Goal: Transaction & Acquisition: Obtain resource

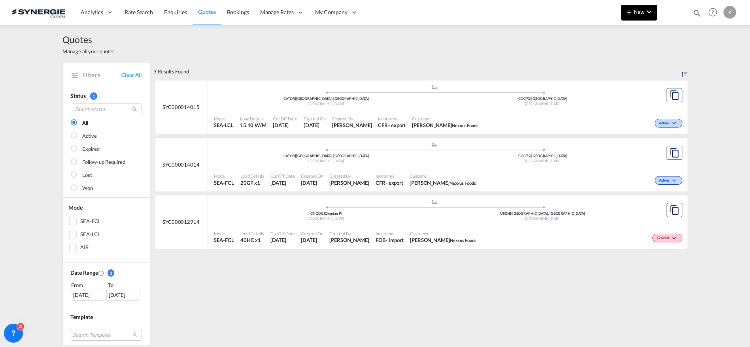
click at [642, 13] on span "New" at bounding box center [639, 12] width 30 height 6
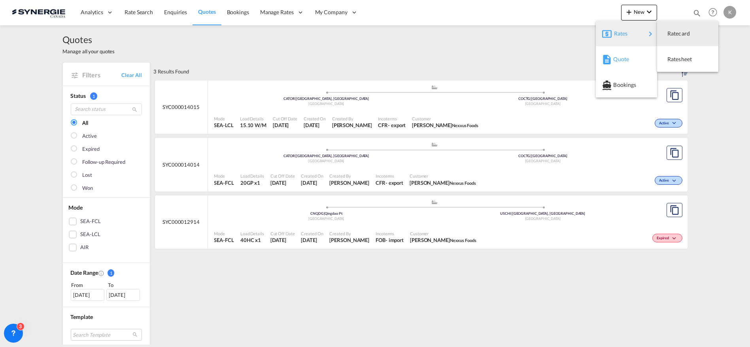
click at [613, 58] on div "Quote" at bounding box center [626, 59] width 49 height 20
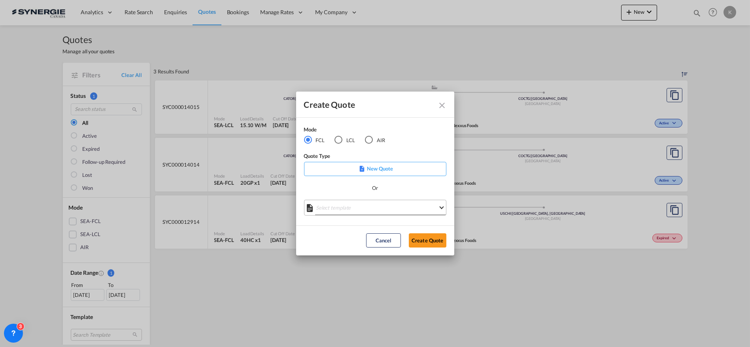
click at [378, 203] on md-select "Select template *NEW* FCL FREEHAND / DAP [PERSON_NAME] | [DATE] *NEW* Import FC…" at bounding box center [375, 208] width 142 height 16
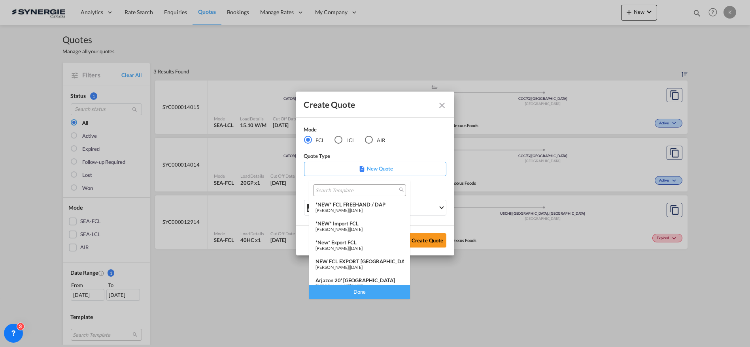
click at [363, 227] on div "[PERSON_NAME] | [DATE]" at bounding box center [359, 229] width 88 height 5
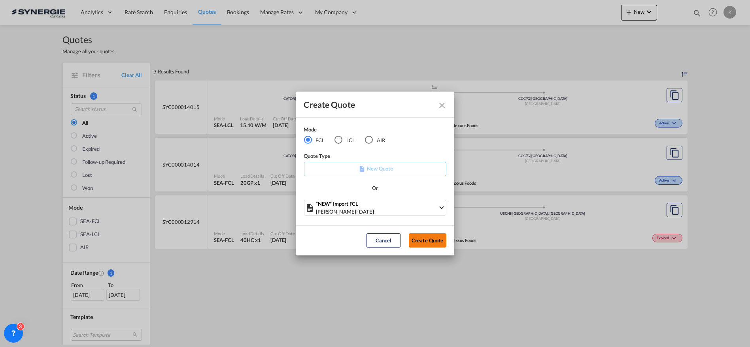
click at [419, 242] on button "Create Quote" at bounding box center [428, 241] width 38 height 14
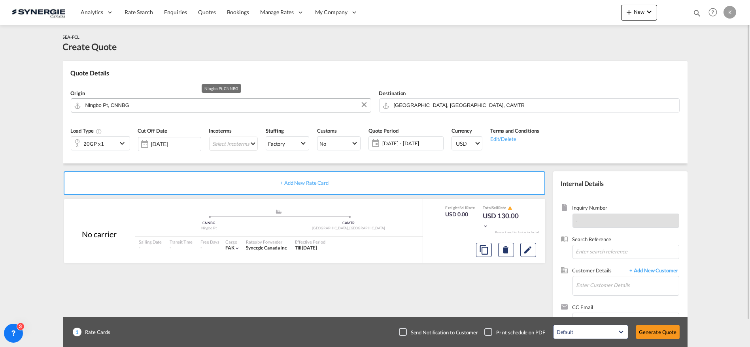
click at [167, 104] on input "Ningbo Pt, CNNBG" at bounding box center [225, 105] width 281 height 14
click at [405, 102] on input "[GEOGRAPHIC_DATA], [GEOGRAPHIC_DATA], CAMTR" at bounding box center [534, 105] width 281 height 14
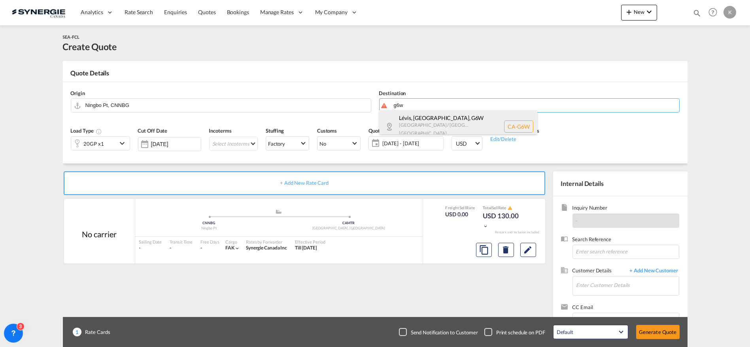
click at [432, 121] on div "Lévis, [GEOGRAPHIC_DATA] , G6W [GEOGRAPHIC_DATA] / [GEOGRAPHIC_DATA] [GEOGRAPHI…" at bounding box center [458, 126] width 158 height 33
type input "CA-G6W, [GEOGRAPHIC_DATA], [GEOGRAPHIC_DATA], [GEOGRAPHIC_DATA] / [GEOGRAPHIC_D…"
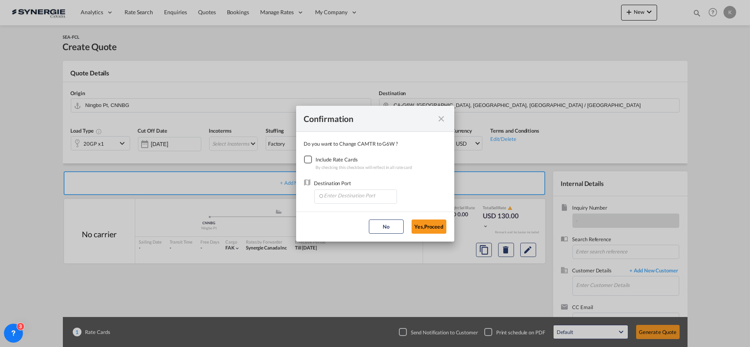
click at [308, 157] on div "Checkbox No Ink" at bounding box center [308, 160] width 8 height 8
click at [354, 201] on input "Enter Destination Port" at bounding box center [357, 196] width 78 height 12
click at [349, 230] on span "CAMTR, [GEOGRAPHIC_DATA], [GEOGRAPHIC_DATA], [GEOGRAPHIC_DATA], [GEOGRAPHIC_DAT…" at bounding box center [478, 232] width 310 height 7
type input "CAMTR, [GEOGRAPHIC_DATA], [GEOGRAPHIC_DATA], [GEOGRAPHIC_DATA], [GEOGRAPHIC_DAT…"
click at [427, 232] on button "Yes,Proceed" at bounding box center [428, 227] width 35 height 14
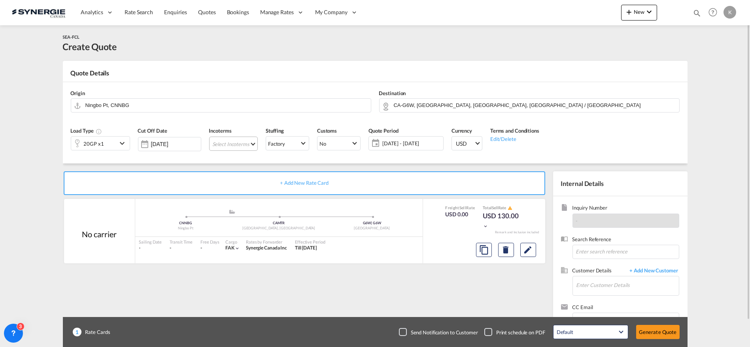
click at [239, 147] on md-select "Select Incoterms CFR - import Cost and Freight CPT - import Carrier Paid to CFR…" at bounding box center [233, 144] width 49 height 14
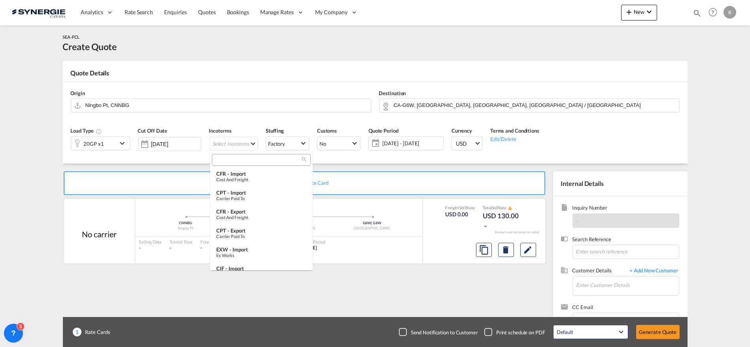
click at [243, 157] on input "search" at bounding box center [258, 160] width 88 height 7
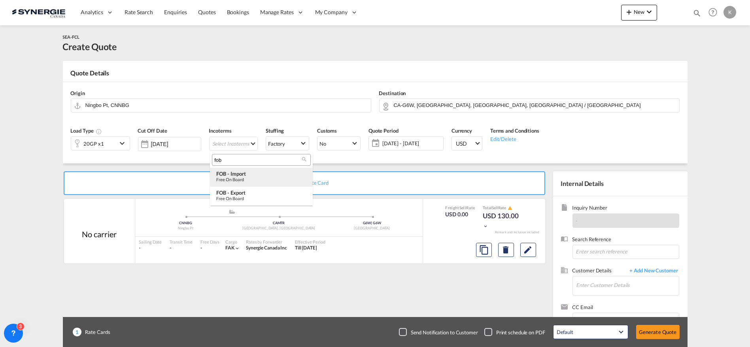
type input "fob"
click at [254, 178] on div "Free on Board" at bounding box center [261, 179] width 90 height 5
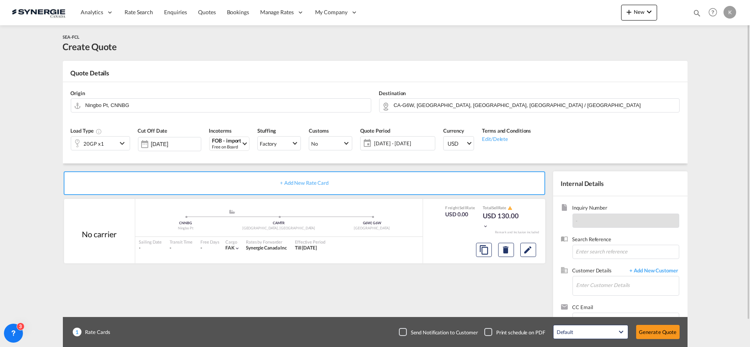
click at [392, 139] on span "[DATE] - [DATE]" at bounding box center [403, 143] width 63 height 11
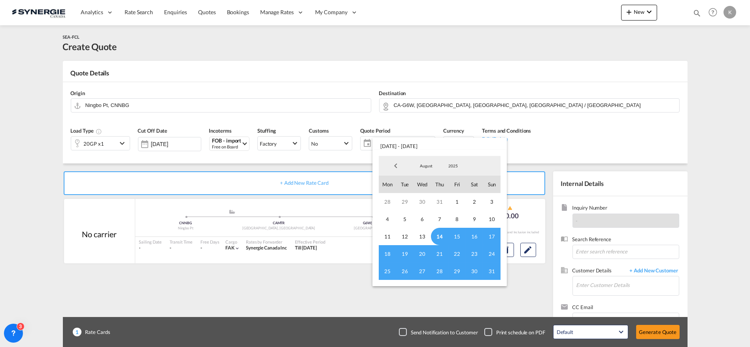
click at [434, 238] on span "14" at bounding box center [439, 236] width 17 height 17
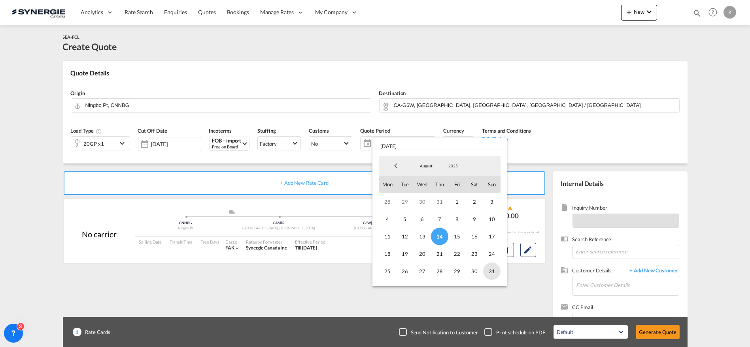
click at [491, 271] on span "31" at bounding box center [491, 271] width 17 height 17
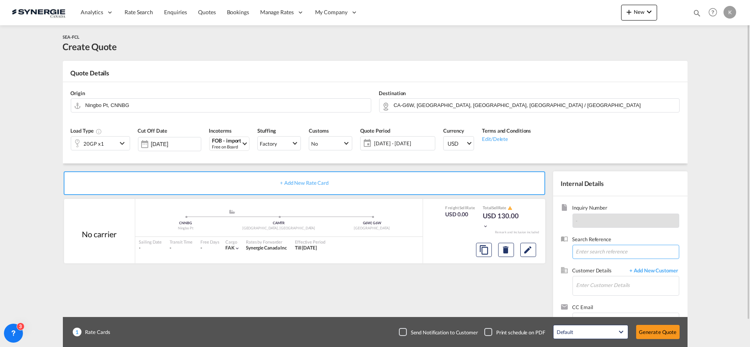
click at [607, 250] on input at bounding box center [625, 252] width 107 height 14
paste input "IO245881 // NEW BOOKING S/[PERSON_NAME] C/[PERSON_NAME] [PERSON_NAME] &BRETON /…"
type input "IO245881 // NEW BOOKING S/[PERSON_NAME] C/[PERSON_NAME] [PERSON_NAME] &BRETON /…"
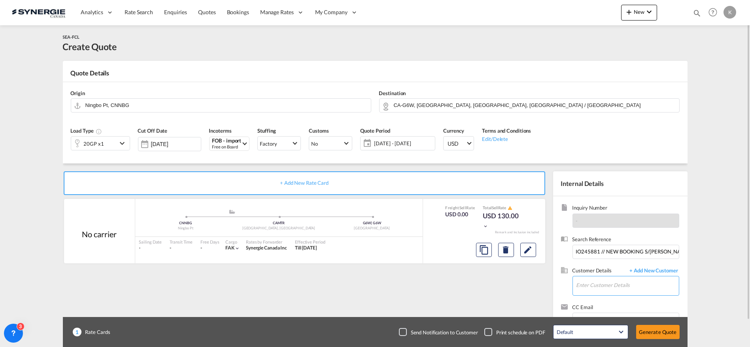
click at [585, 294] on md-autocomplete at bounding box center [627, 287] width 103 height 20
click at [589, 291] on input "Enter Customer Details" at bounding box center [627, 286] width 102 height 18
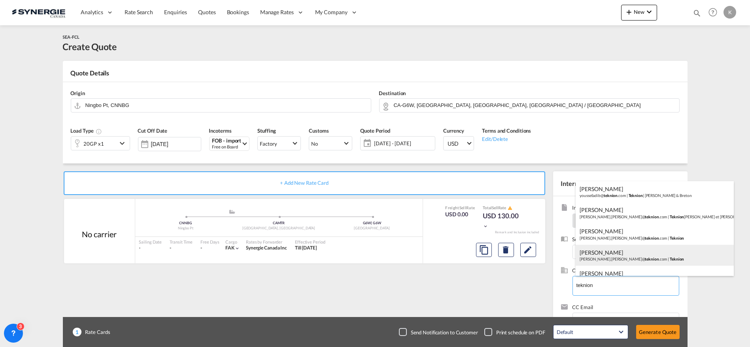
click at [601, 256] on div "[PERSON_NAME] [PERSON_NAME].[PERSON_NAME]@ teknion .com | Teknion" at bounding box center [654, 255] width 158 height 21
type input "Teknion, [PERSON_NAME] Thibault, [EMAIL_ADDRESS][PERSON_NAME][DOMAIN_NAME]"
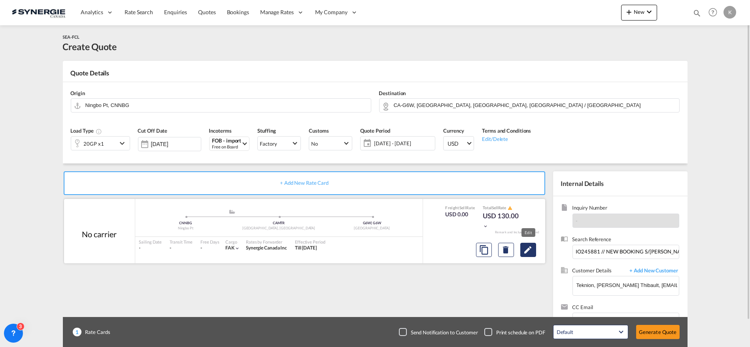
click at [525, 248] on md-icon "Edit" at bounding box center [527, 249] width 9 height 9
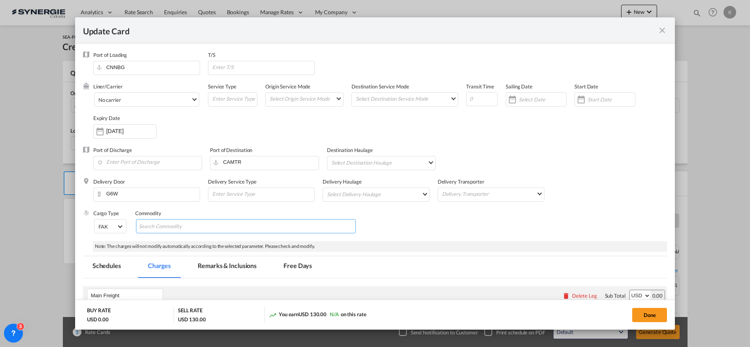
click at [224, 224] on md-chips-wrap "Chips container with autocompletion. Enter the text area, type text to search, …" at bounding box center [246, 226] width 220 height 14
paste input "DWV2631/DWV2654/DWV2670/DWL0724/DWL0729/DWS0766/DWS0773 46"
drag, startPoint x: 190, startPoint y: 228, endPoint x: 240, endPoint y: 231, distance: 49.9
click at [240, 231] on md-chips-wrap "Furniture parts DWV2631/DWV2654/DWV2670/DWL0724/DWL0729/DWS0766/DWS0773 46" at bounding box center [246, 226] width 220 height 14
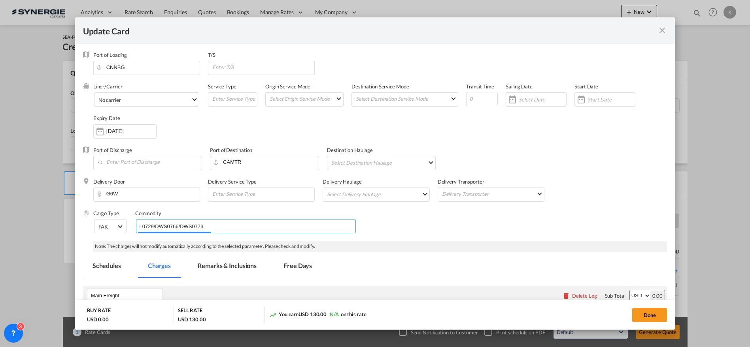
scroll to position [0, 155]
type input "Furniture parts DWV2631/DWV2654/DWV2670/DWL0724/DWL0729/DWS0766/DWS0773"
click at [384, 221] on div "Cargo Type FAK FAK GCR GDSM General Cargo Hazardous Cargo Ambient Foodstuff Chi…" at bounding box center [380, 226] width 574 height 32
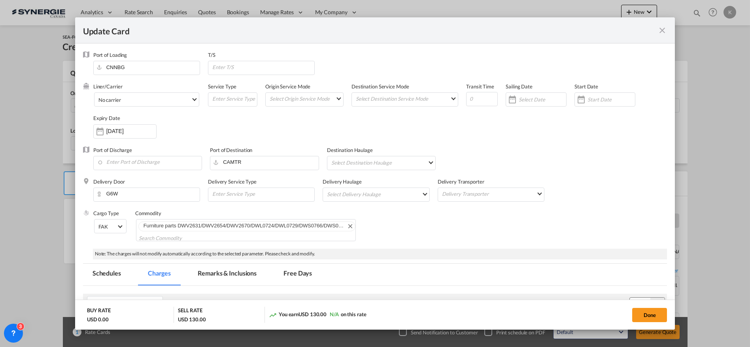
scroll to position [0, 0]
click at [125, 134] on input "[DATE]" at bounding box center [131, 131] width 50 height 6
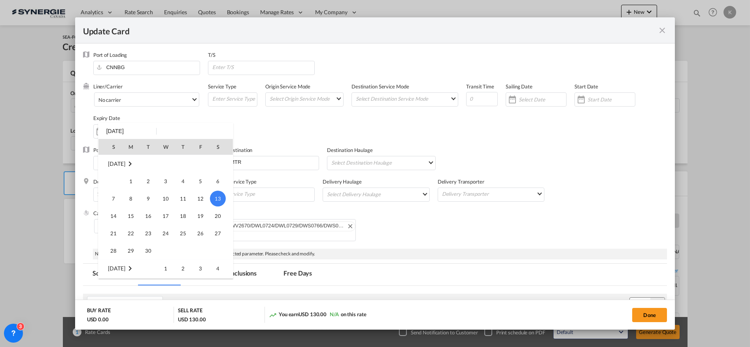
scroll to position [182961, 0]
click at [116, 246] on span "31" at bounding box center [114, 251] width 16 height 16
type input "[DATE]"
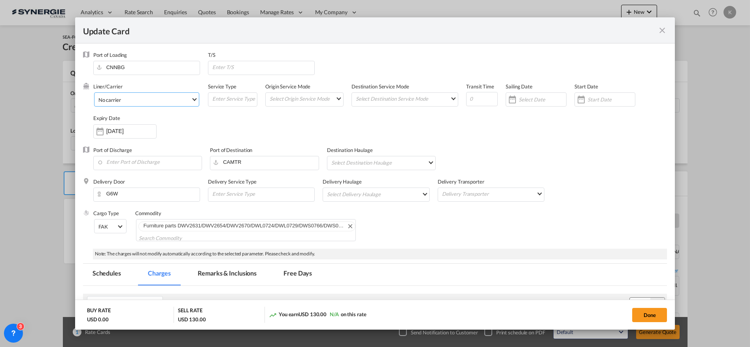
click at [154, 101] on span "No carrier" at bounding box center [144, 99] width 92 height 7
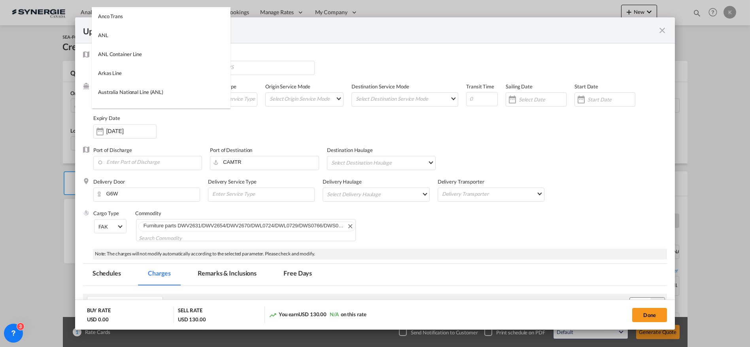
scroll to position [0, 0]
click at [194, 19] on input "search" at bounding box center [163, 17] width 134 height 19
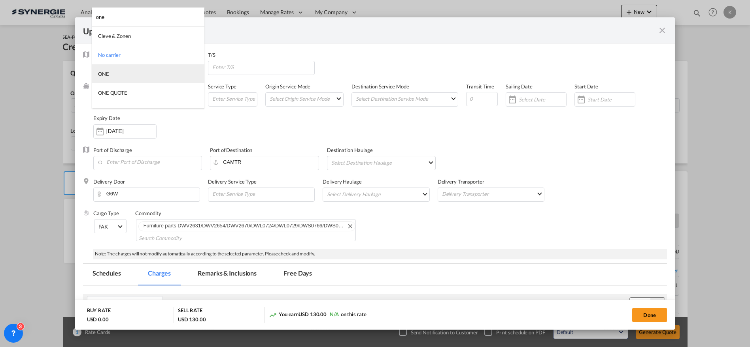
type input "one"
click at [108, 69] on md-option "ONE" at bounding box center [148, 73] width 113 height 19
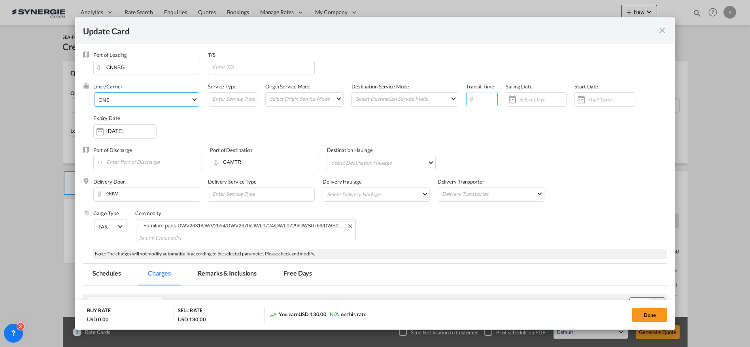
click at [480, 98] on input "Update Card Port ..." at bounding box center [482, 99] width 32 height 14
type input "35"
click at [227, 64] on input "Update Card Port ..." at bounding box center [262, 67] width 103 height 12
paste input "via Van"
type input "via Van"
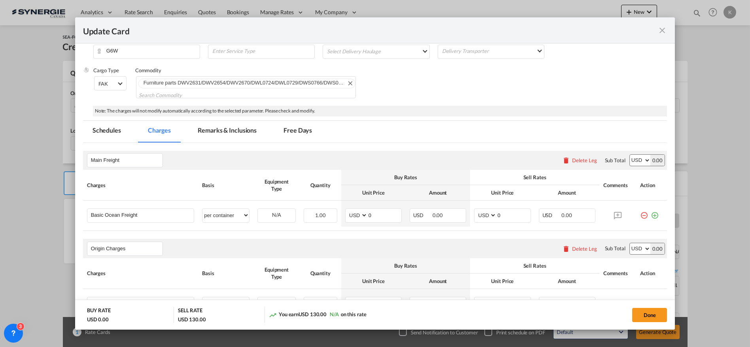
scroll to position [203, 0]
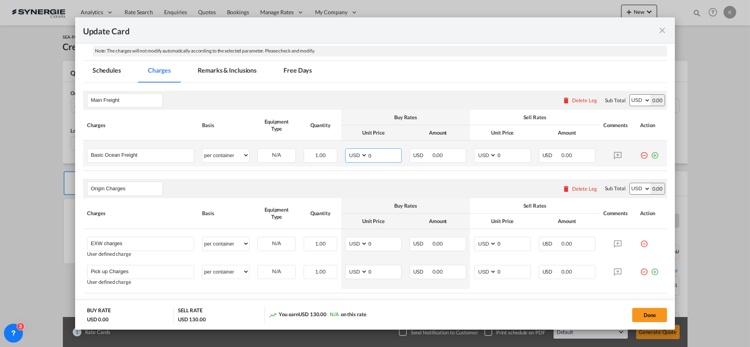
drag, startPoint x: 368, startPoint y: 153, endPoint x: 352, endPoint y: 154, distance: 16.2
click at [352, 154] on md-input-container "AED AFN ALL AMD ANG AOA ARS AUD AWG AZN BAM BBD BDT BGN BHD BIF BMD BND [PERSON…" at bounding box center [373, 156] width 57 height 14
type input "2850"
select select "per container"
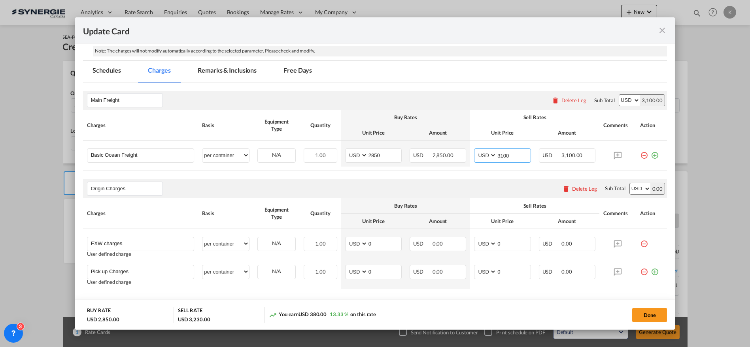
type input "3100"
click at [583, 190] on div "Delete Leg" at bounding box center [584, 189] width 25 height 6
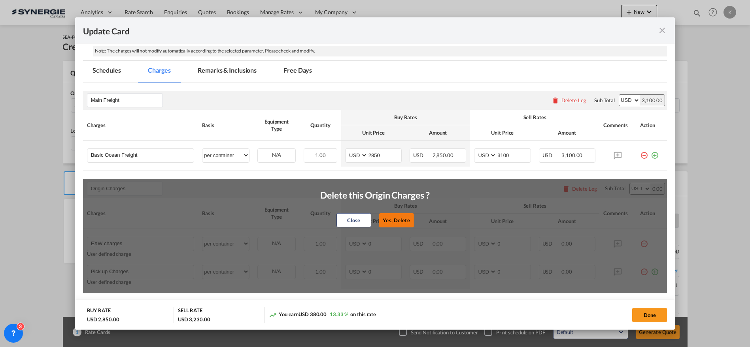
click at [402, 220] on button "Yes, Delete" at bounding box center [396, 220] width 35 height 14
type input "Destination Charge"
type input "Port Fees"
type input "Drayage"
type input "Doc and Handling fees"
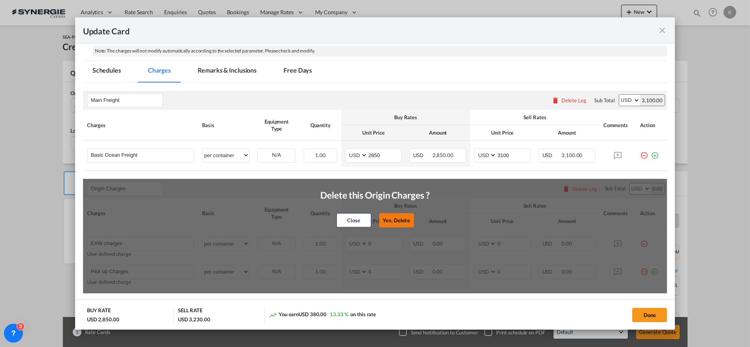
type input "E-manifest"
select select "per B/L"
type input "35"
type input "Doc fee"
select select "per B/L"
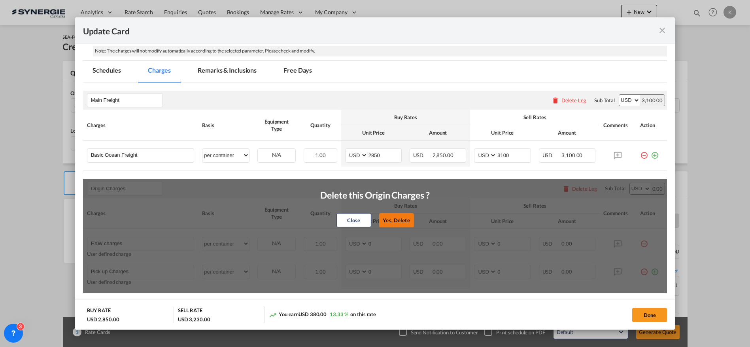
type input "30"
type input "Handling fee"
select select "per B/L"
type input "65"
type input "Cargo Coverage"
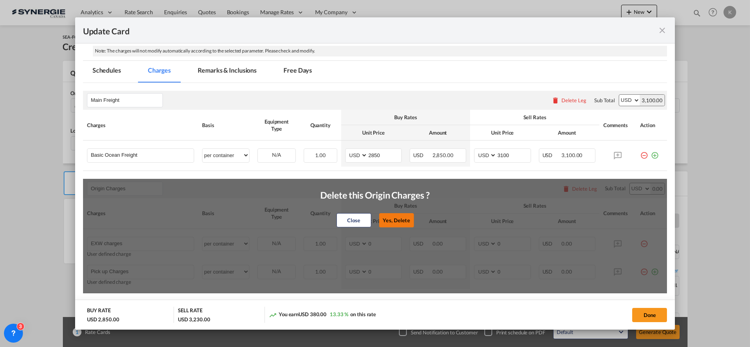
type input "Cargo Coverage - Rate to be confirmed depending on commodity and value Min 50 U…"
select select "per shipment"
type input "0"
select select "per container"
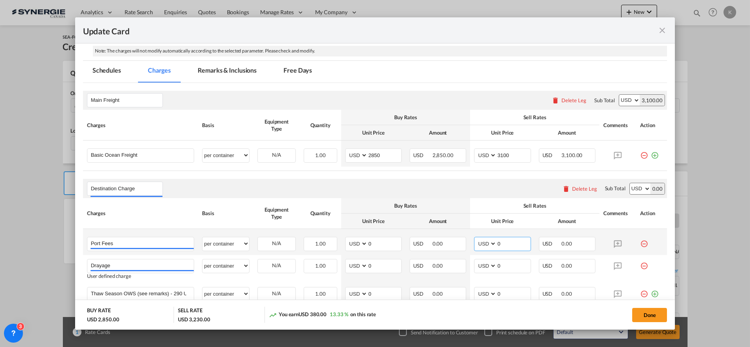
click at [490, 242] on md-input-container "AED AFN ALL AMD ANG AOA ARS AUD AWG AZN BAM BBD BDT BGN BHD BIF BMD BND [PERSON…" at bounding box center [502, 244] width 57 height 14
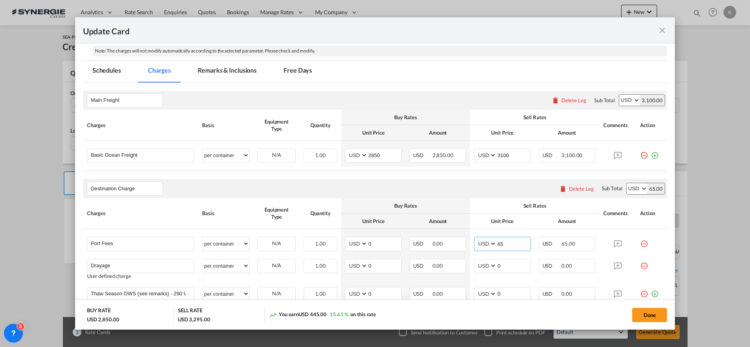
type input "65"
click at [349, 264] on select "AED AFN ALL AMD ANG AOA ARS AUD AWG AZN BAM BBD BDT BGN BHD BIF BMD BND [PERSON…" at bounding box center [357, 266] width 21 height 11
select select "string:CAD"
click at [347, 261] on select "AED AFN ALL AMD ANG AOA ARS AUD AWG AZN BAM BBD BDT BGN BHD BIF BMD BND [PERSON…" at bounding box center [357, 266] width 21 height 11
type input "1155"
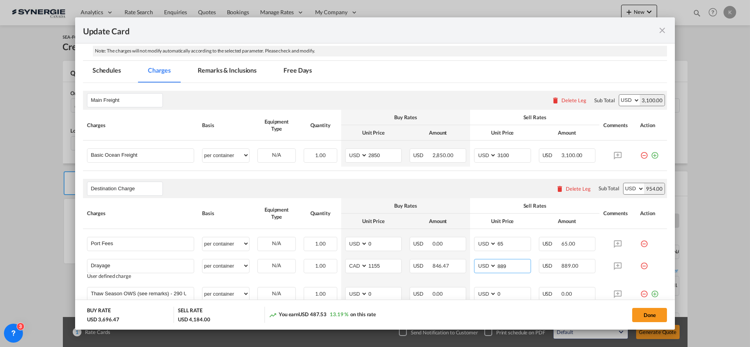
type input "889"
drag, startPoint x: 202, startPoint y: 73, endPoint x: 249, endPoint y: 102, distance: 55.9
click at [202, 73] on md-tab-item "Remarks & Inclusions" at bounding box center [227, 72] width 78 height 22
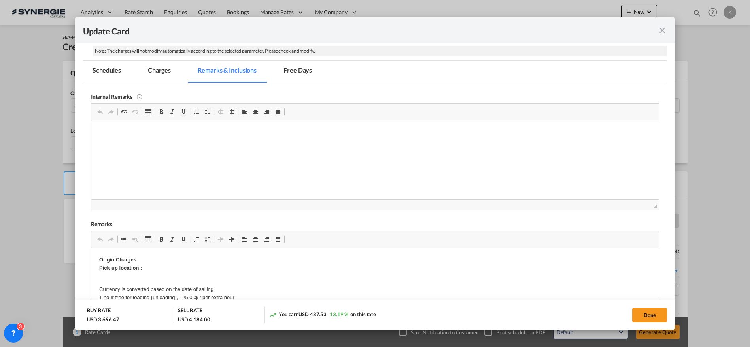
scroll to position [0, 0]
drag, startPoint x: 656, startPoint y: 315, endPoint x: 422, endPoint y: 335, distance: 234.8
click at [657, 315] on button "Done" at bounding box center [649, 315] width 35 height 14
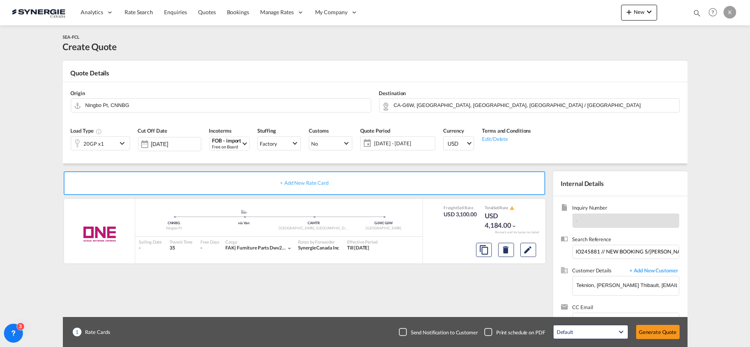
type input "[DATE]"
click at [406, 334] on div "Checkbox No Ink" at bounding box center [403, 332] width 8 height 8
click at [652, 333] on button "Generate Quote" at bounding box center [657, 332] width 43 height 14
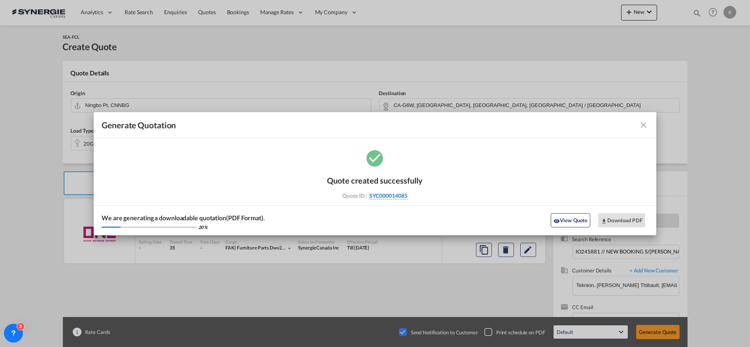
drag, startPoint x: 417, startPoint y: 194, endPoint x: 407, endPoint y: 198, distance: 9.8
click at [407, 198] on div "Quote ID : SYC000014085" at bounding box center [375, 195] width 92 height 7
copy div "SYC000014085"
click at [624, 219] on button "Download PDF" at bounding box center [621, 220] width 47 height 14
